Goal: Navigation & Orientation: Find specific page/section

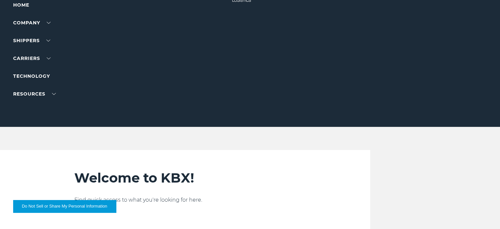
scroll to position [33, 0]
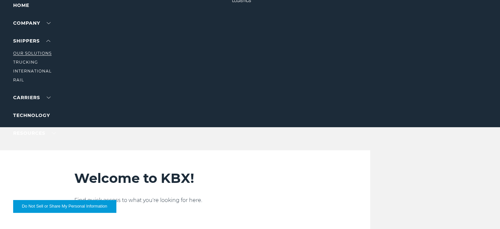
click at [32, 52] on link "Our Solutions" at bounding box center [32, 53] width 38 height 5
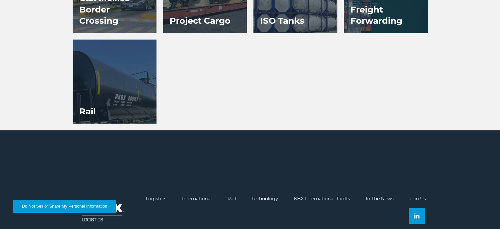
scroll to position [572, 0]
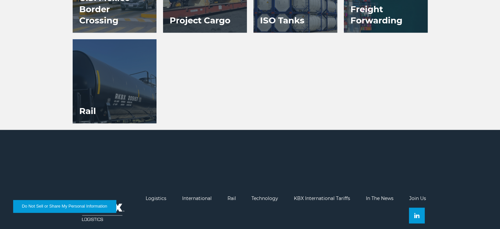
click at [81, 108] on h3 "Rail" at bounding box center [88, 111] width 30 height 24
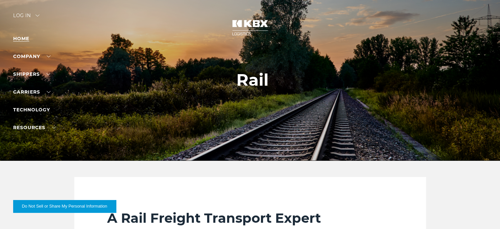
click at [17, 36] on link "Home" at bounding box center [21, 39] width 16 height 6
